Goal: Task Accomplishment & Management: Complete application form

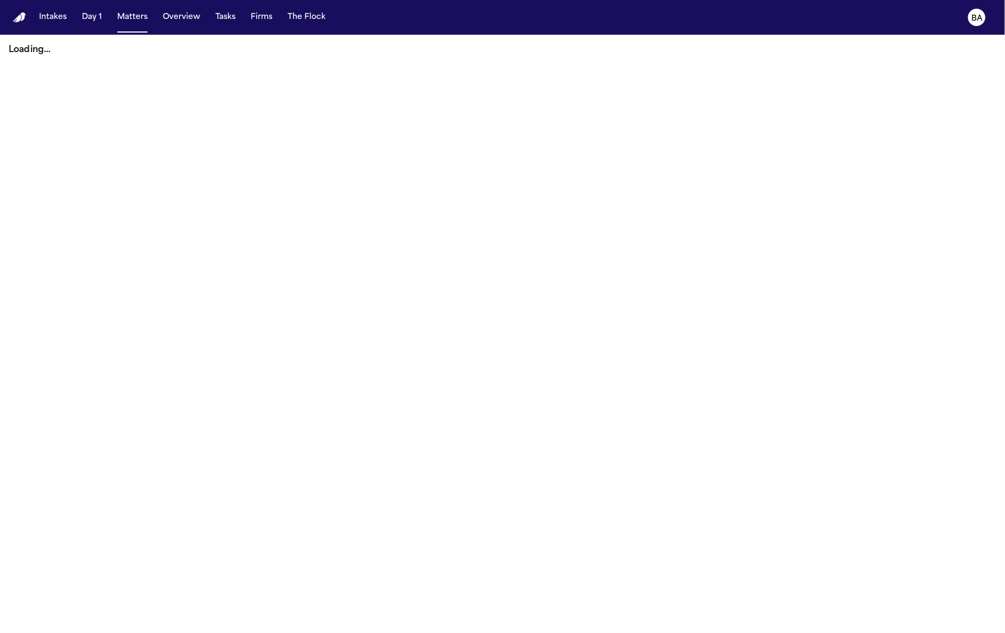
click at [58, 19] on button "Intakes" at bounding box center [53, 18] width 36 height 20
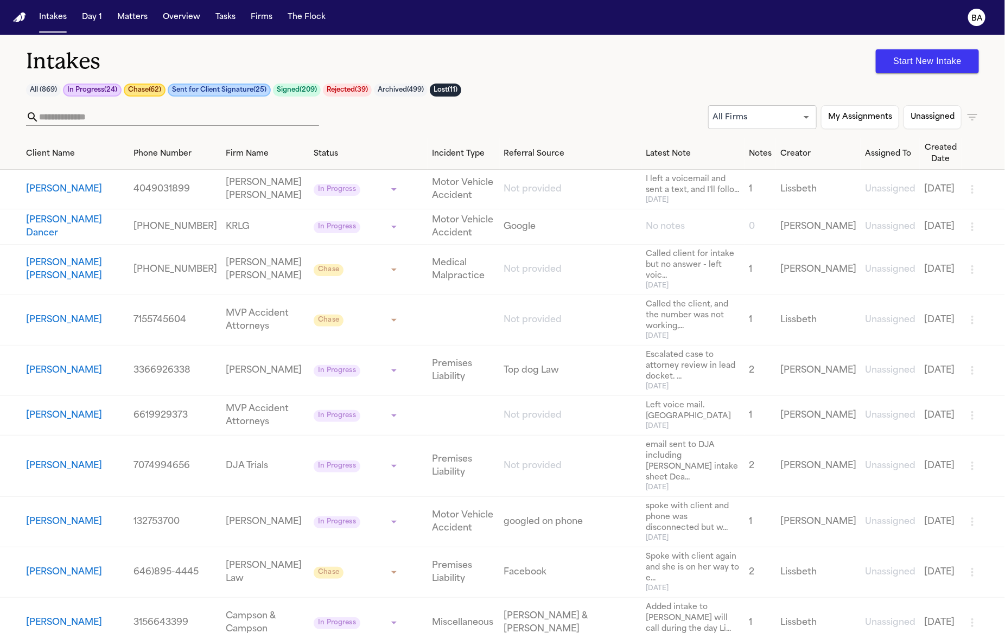
click at [288, 52] on div "Intakes Start New Intake" at bounding box center [502, 61] width 953 height 27
